Goal: Navigation & Orientation: Find specific page/section

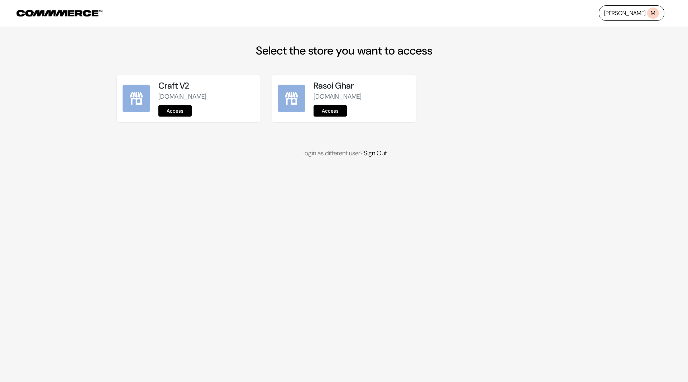
click at [336, 111] on link "Access" at bounding box center [330, 110] width 33 height 11
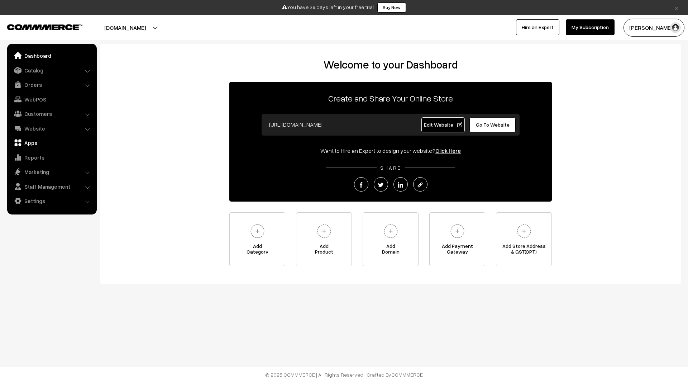
click at [33, 143] on link "Apps" at bounding box center [51, 142] width 85 height 13
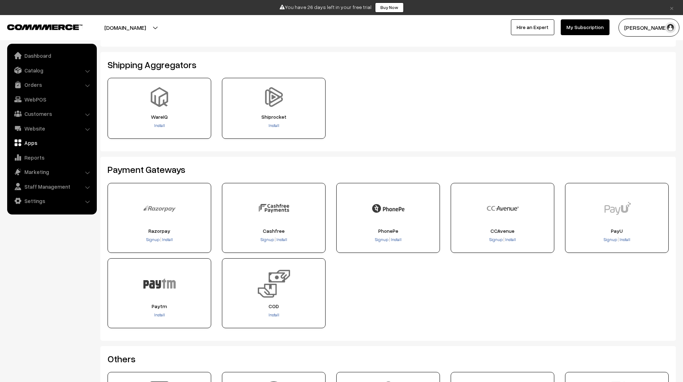
scroll to position [22, 0]
